Goal: Task Accomplishment & Management: Use online tool/utility

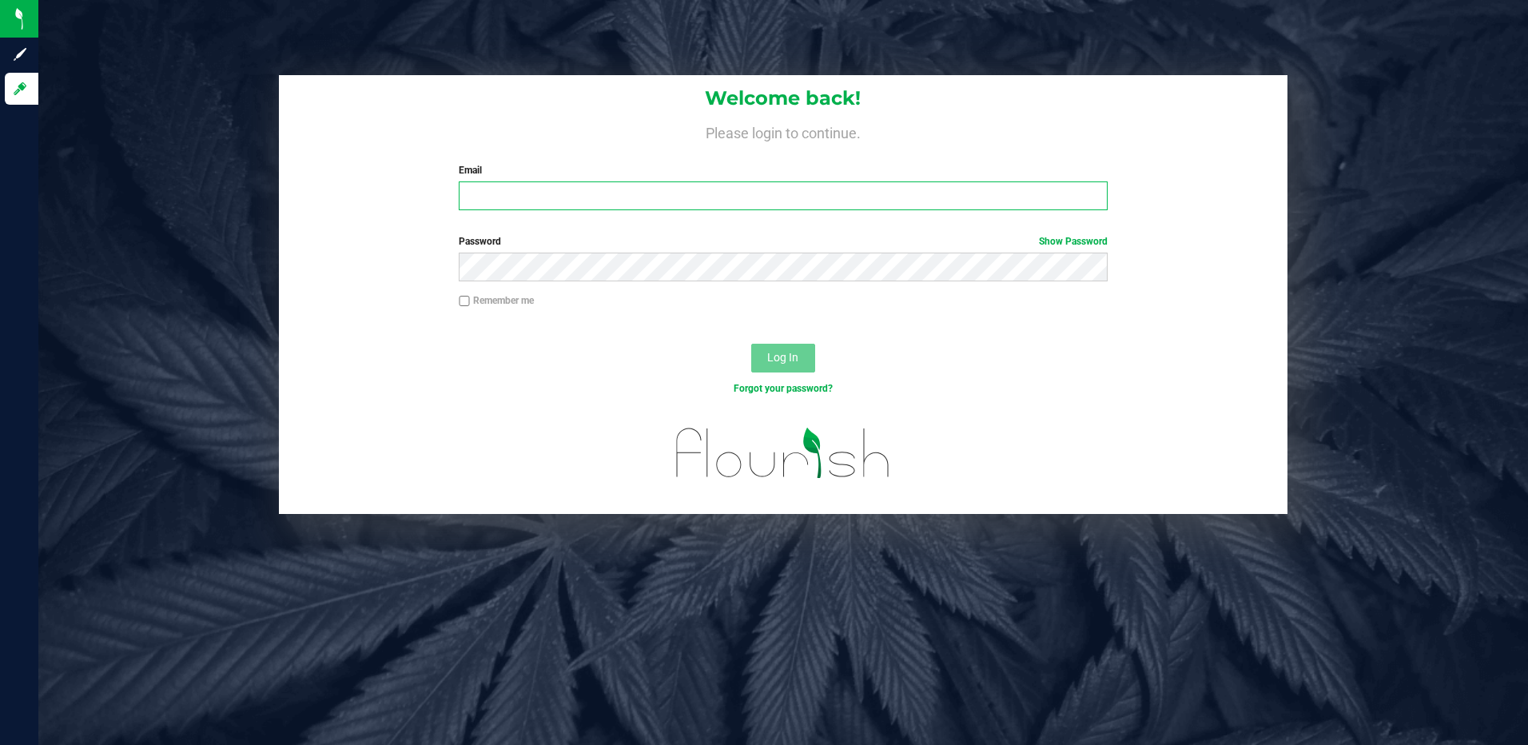
click at [628, 192] on input "Email" at bounding box center [783, 195] width 649 height 29
type input "[EMAIL_ADDRESS][DOMAIN_NAME]"
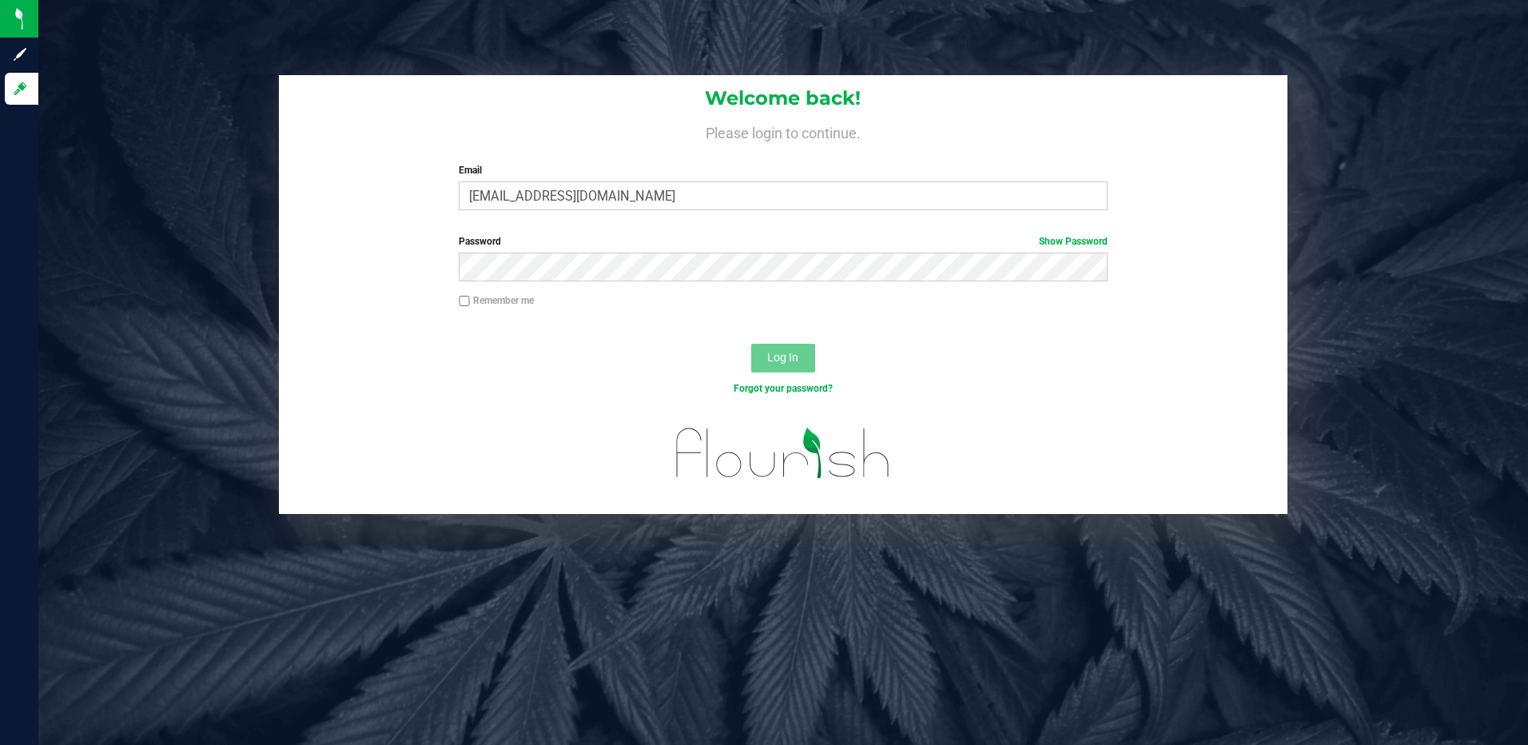
click at [498, 249] on div "Password Show Password" at bounding box center [783, 257] width 673 height 47
click at [751, 344] on button "Log In" at bounding box center [783, 358] width 64 height 29
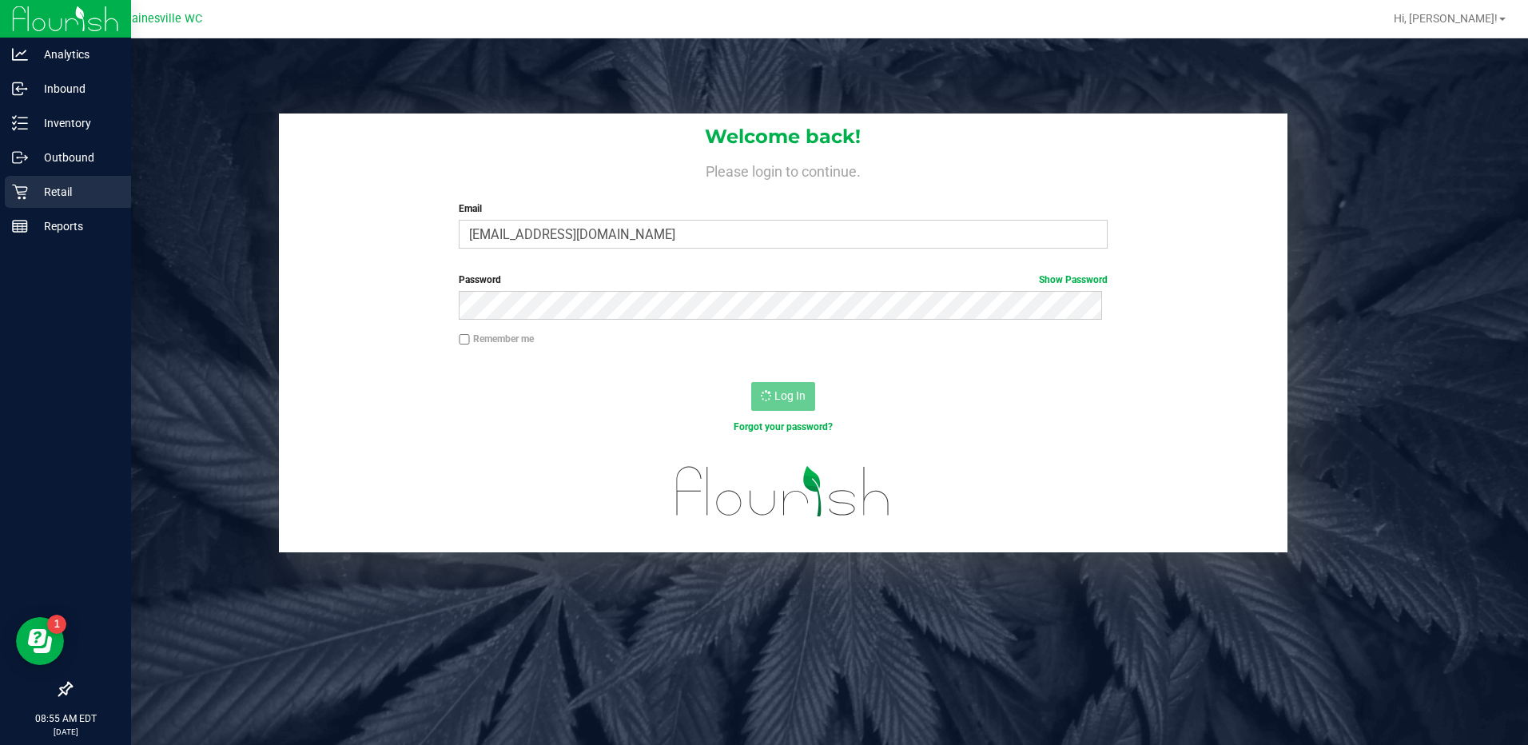
click at [71, 193] on p "Retail" at bounding box center [76, 191] width 96 height 19
